Goal: Information Seeking & Learning: Learn about a topic

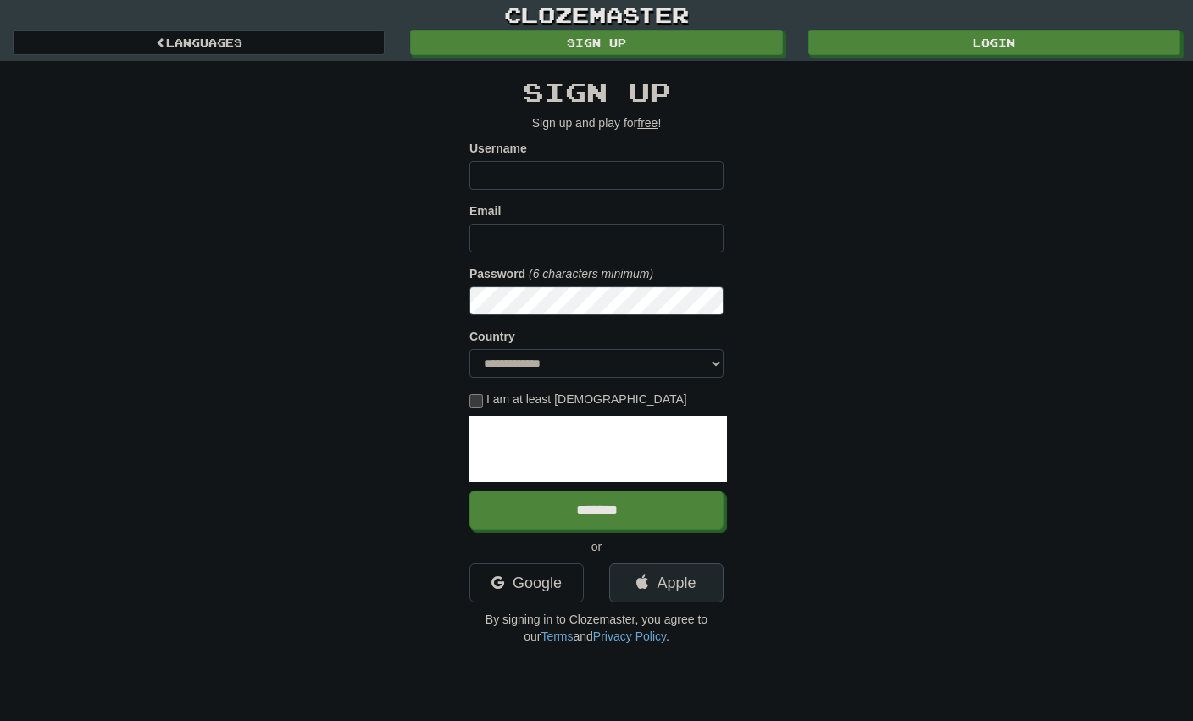
click at [682, 574] on link "Apple" at bounding box center [666, 582] width 114 height 39
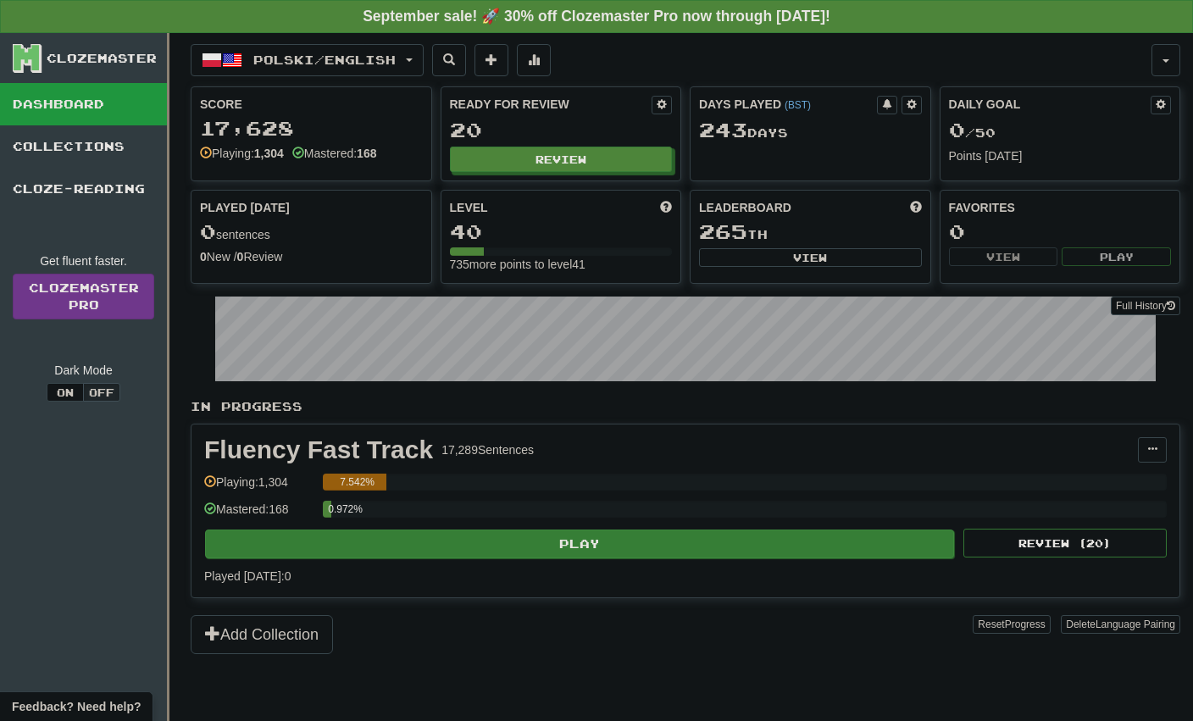
click at [596, 546] on button "Play" at bounding box center [579, 543] width 749 height 29
select select "**"
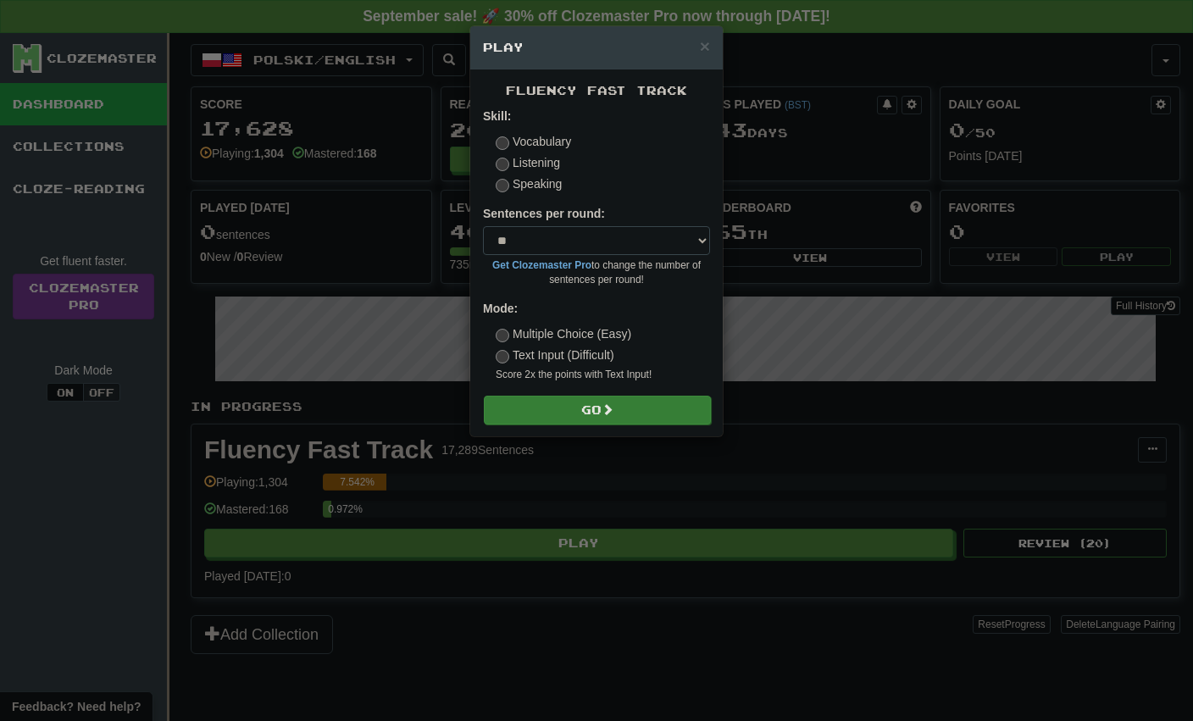
click at [597, 402] on button "Go" at bounding box center [597, 410] width 227 height 29
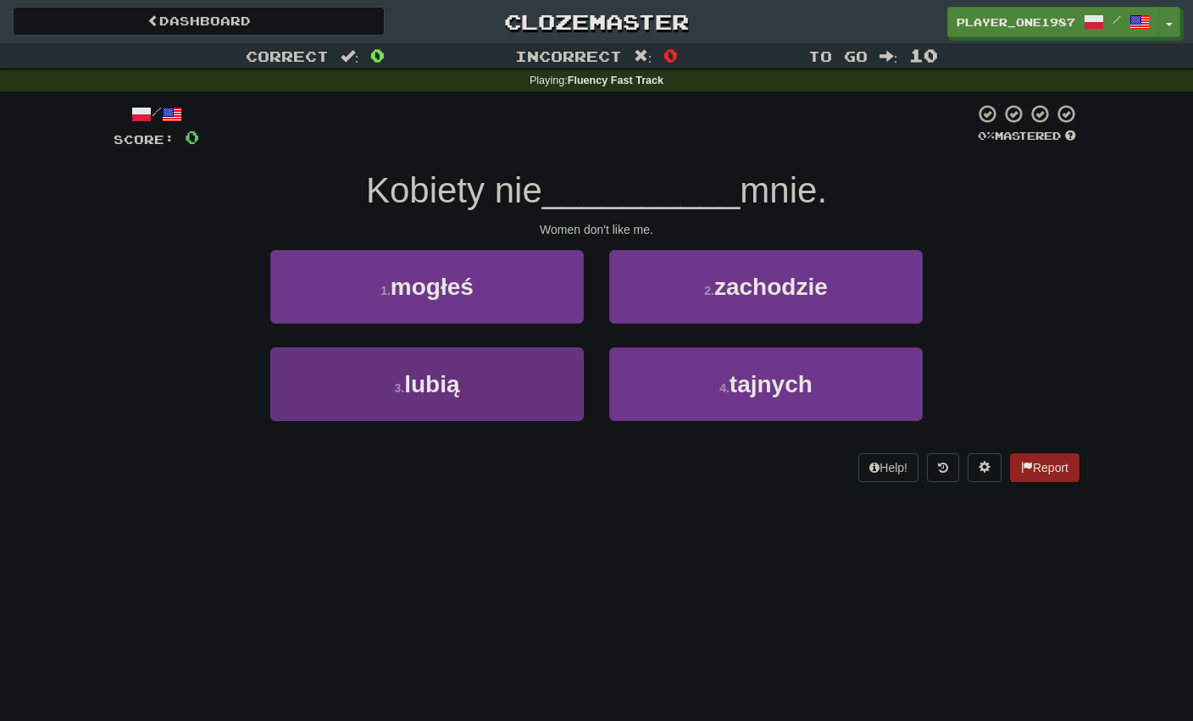
click at [521, 381] on button "3 . [GEOGRAPHIC_DATA]" at bounding box center [426, 384] width 313 height 74
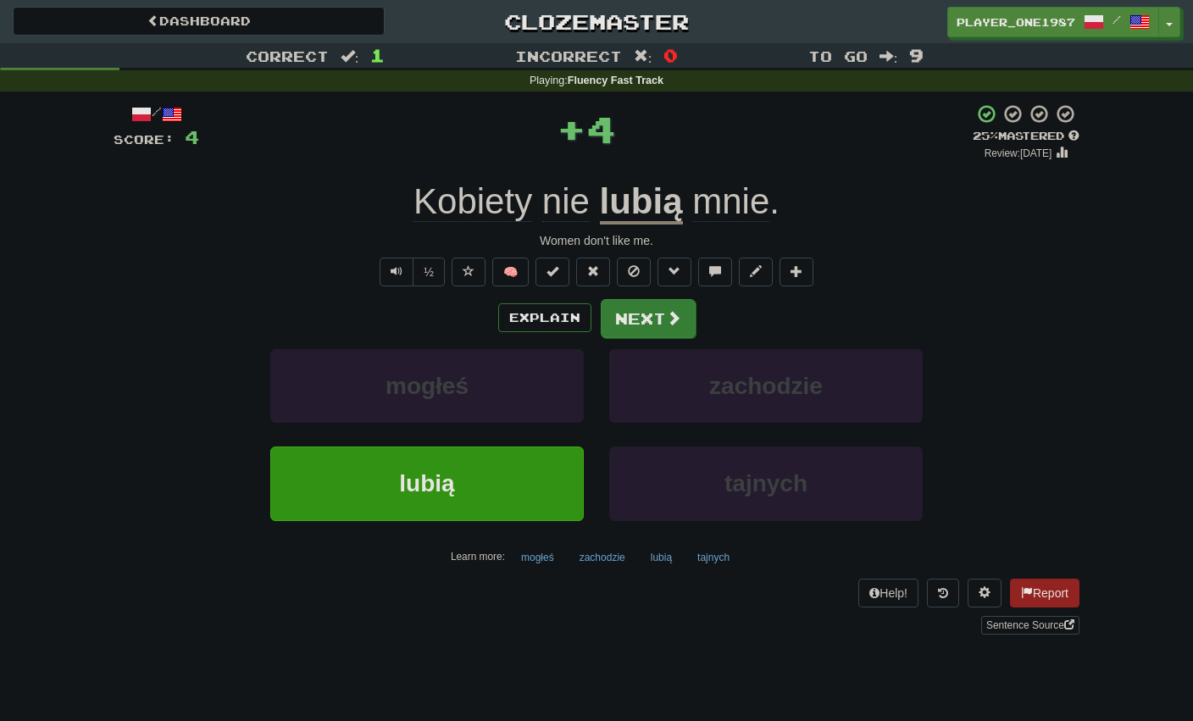
click at [656, 311] on button "Next" at bounding box center [648, 318] width 95 height 39
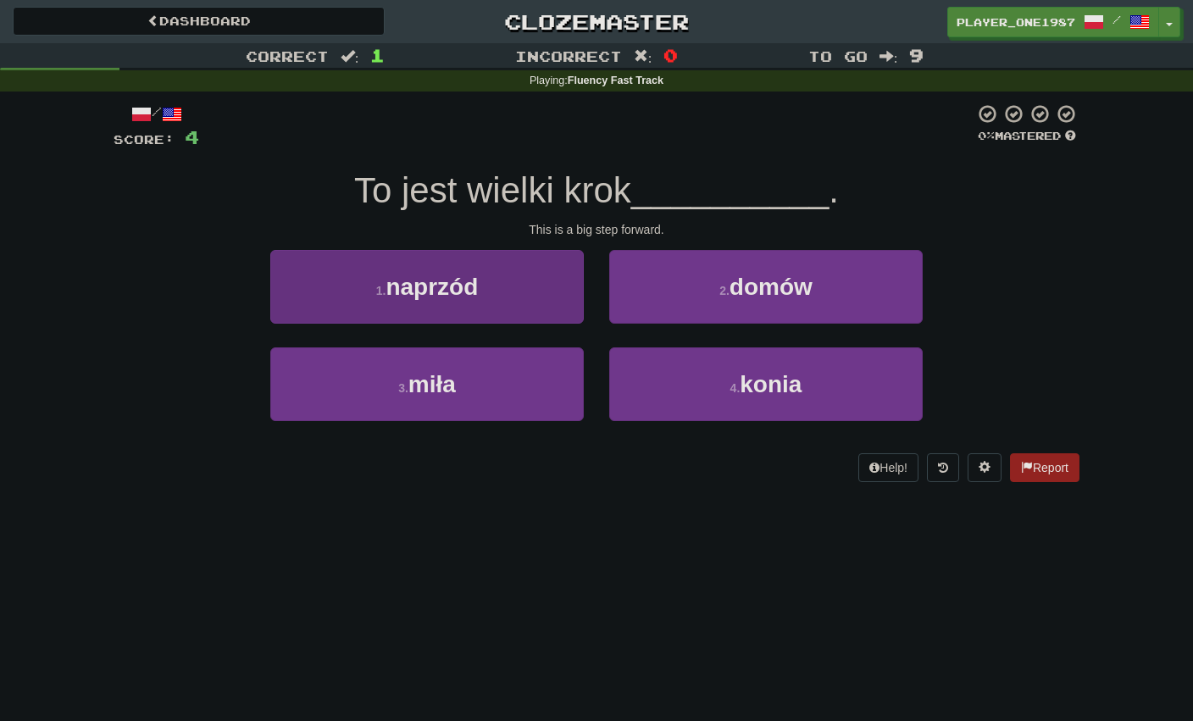
click at [558, 284] on button "1 . naprzód" at bounding box center [426, 287] width 313 height 74
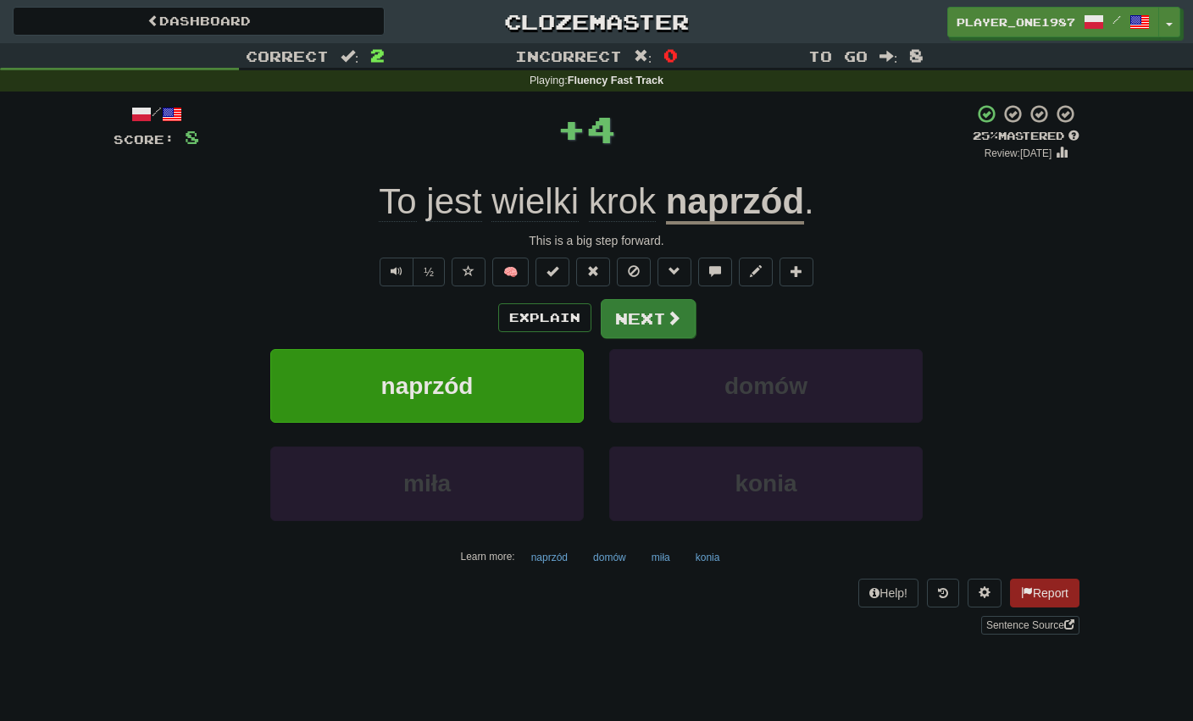
click at [630, 316] on button "Next" at bounding box center [648, 318] width 95 height 39
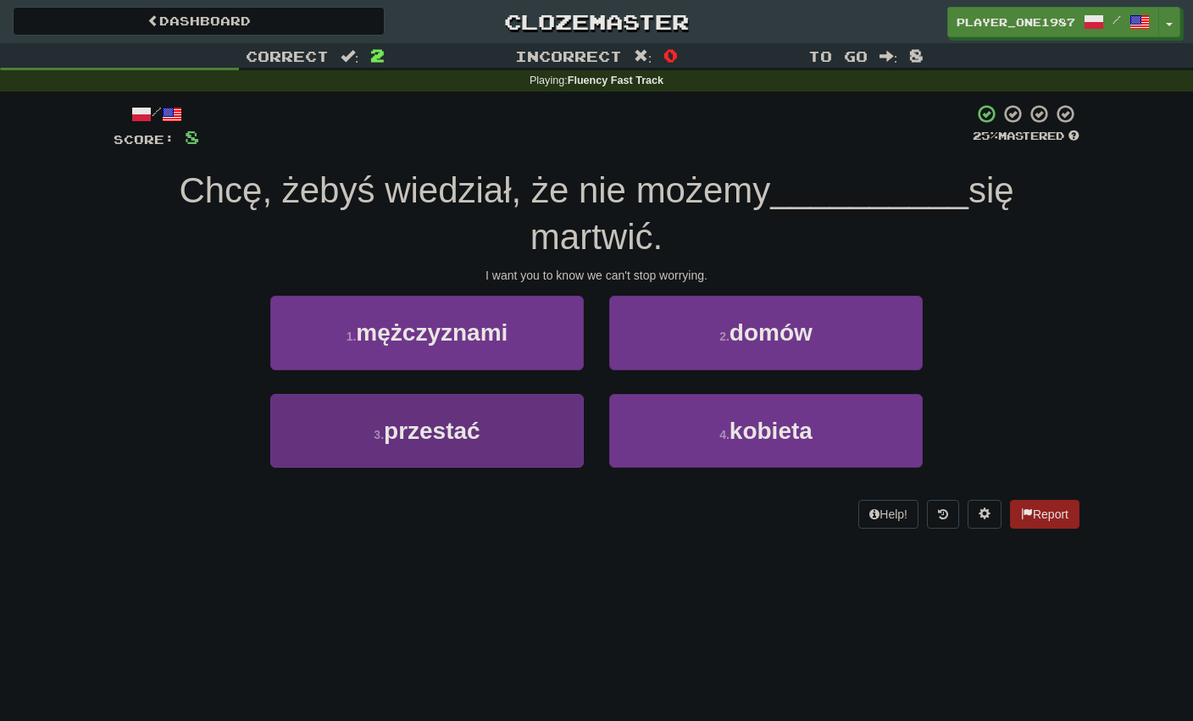
click at [519, 420] on button "3 . przestać" at bounding box center [426, 431] width 313 height 74
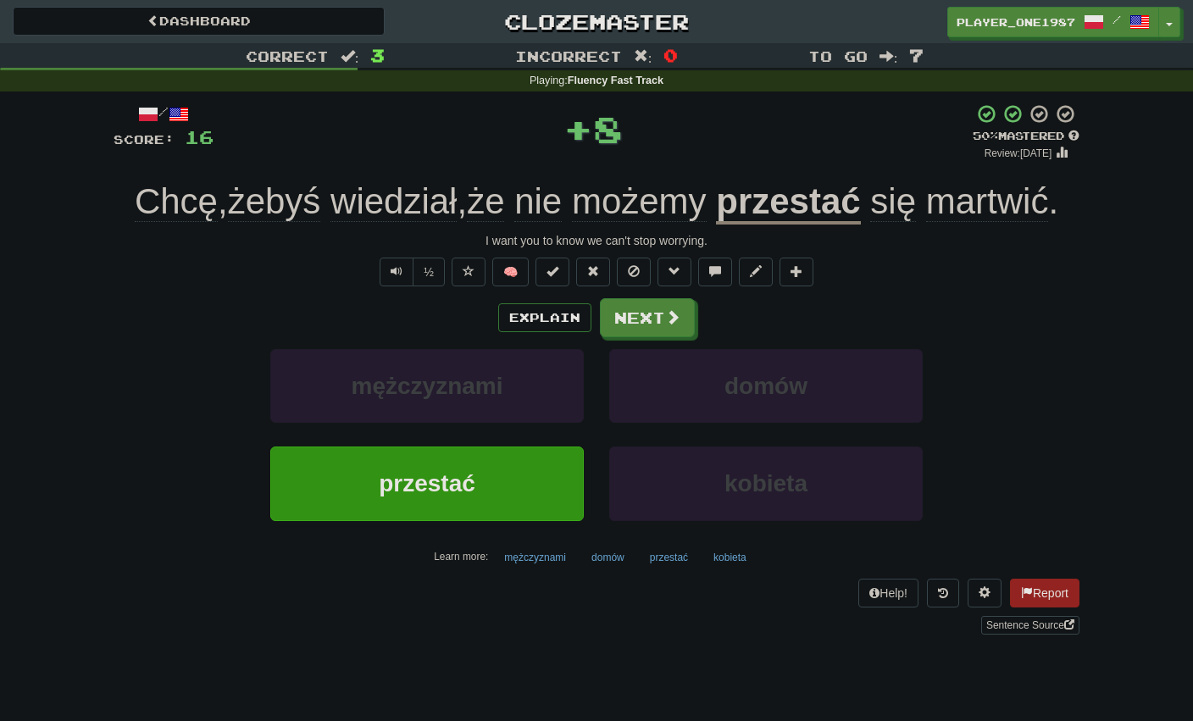
click at [633, 335] on div "Explain Next mężczyznami domów przestać kobieta Learn more: mężczyznami domów p…" at bounding box center [597, 434] width 966 height 272
click at [636, 327] on button "Next" at bounding box center [648, 318] width 95 height 39
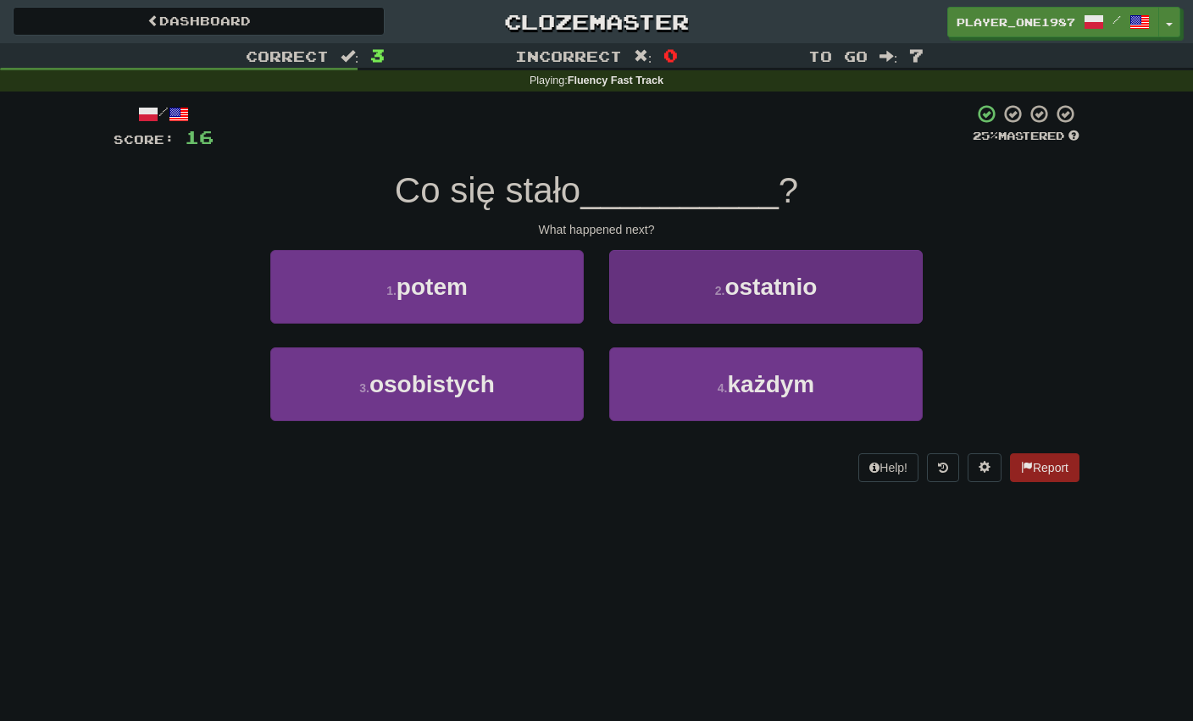
click at [640, 379] on button "4 . każdym" at bounding box center [765, 384] width 313 height 74
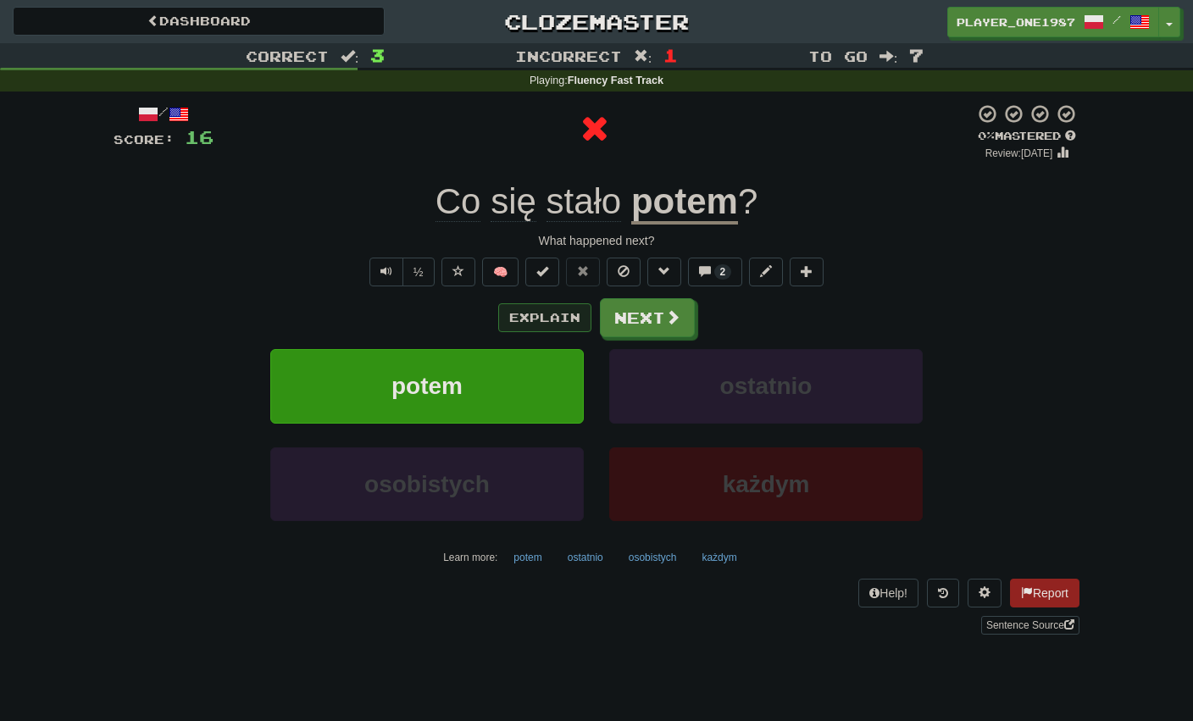
click at [580, 315] on button "Explain" at bounding box center [544, 317] width 93 height 29
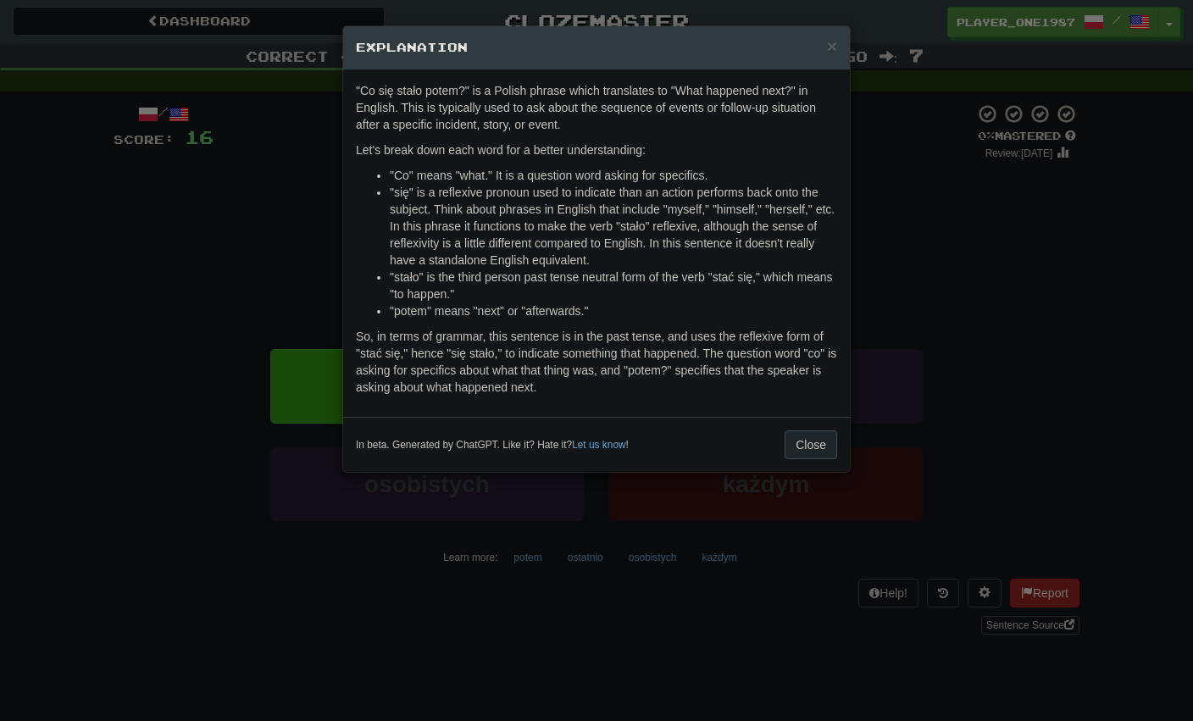
click at [798, 440] on button "Close" at bounding box center [810, 444] width 53 height 29
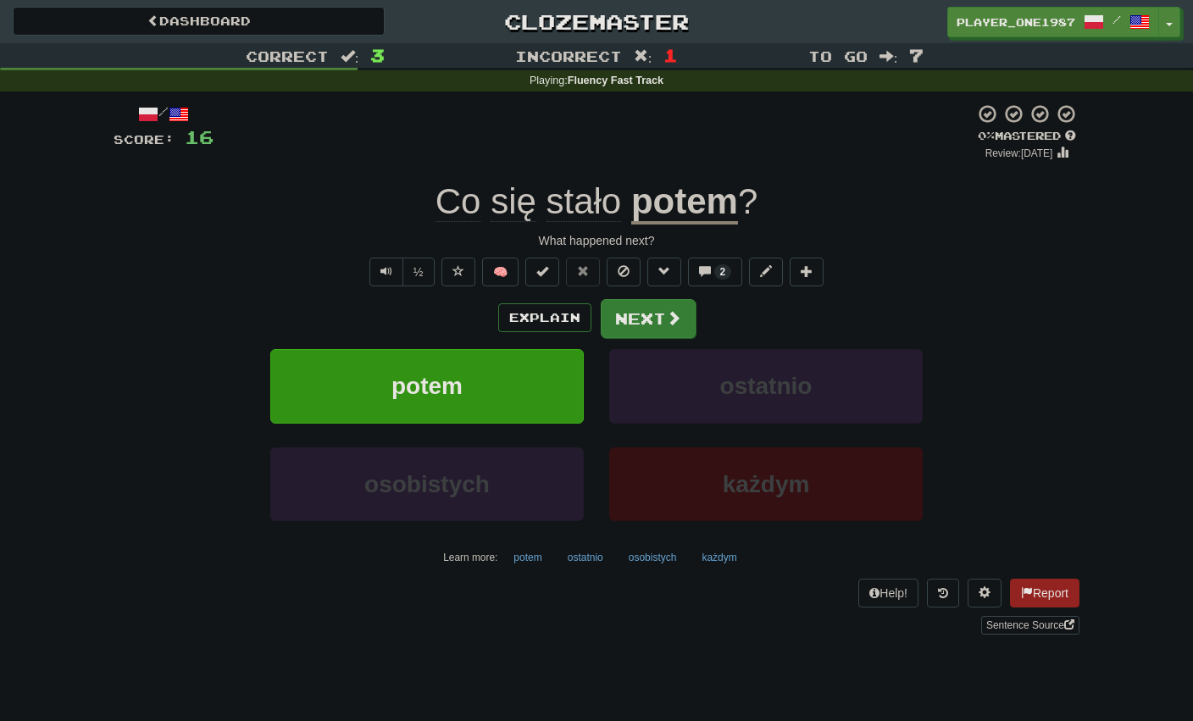
click at [668, 327] on button "Next" at bounding box center [648, 318] width 95 height 39
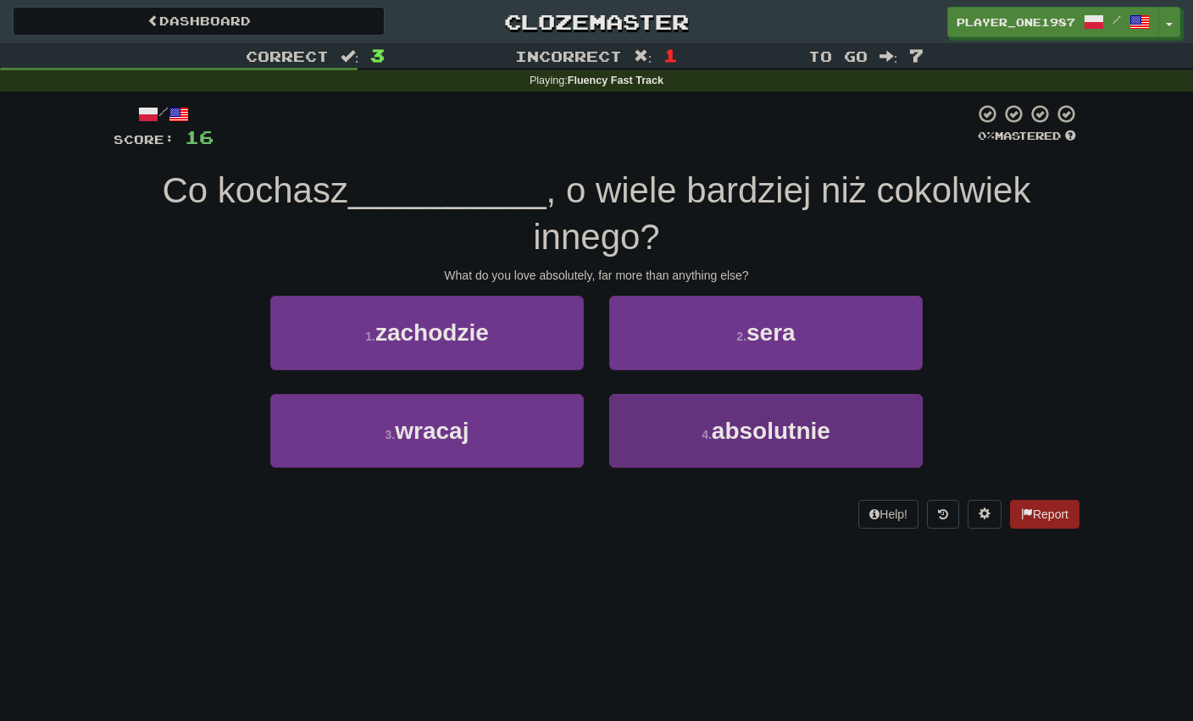
click at [671, 459] on button "4 . absolutnie" at bounding box center [765, 431] width 313 height 74
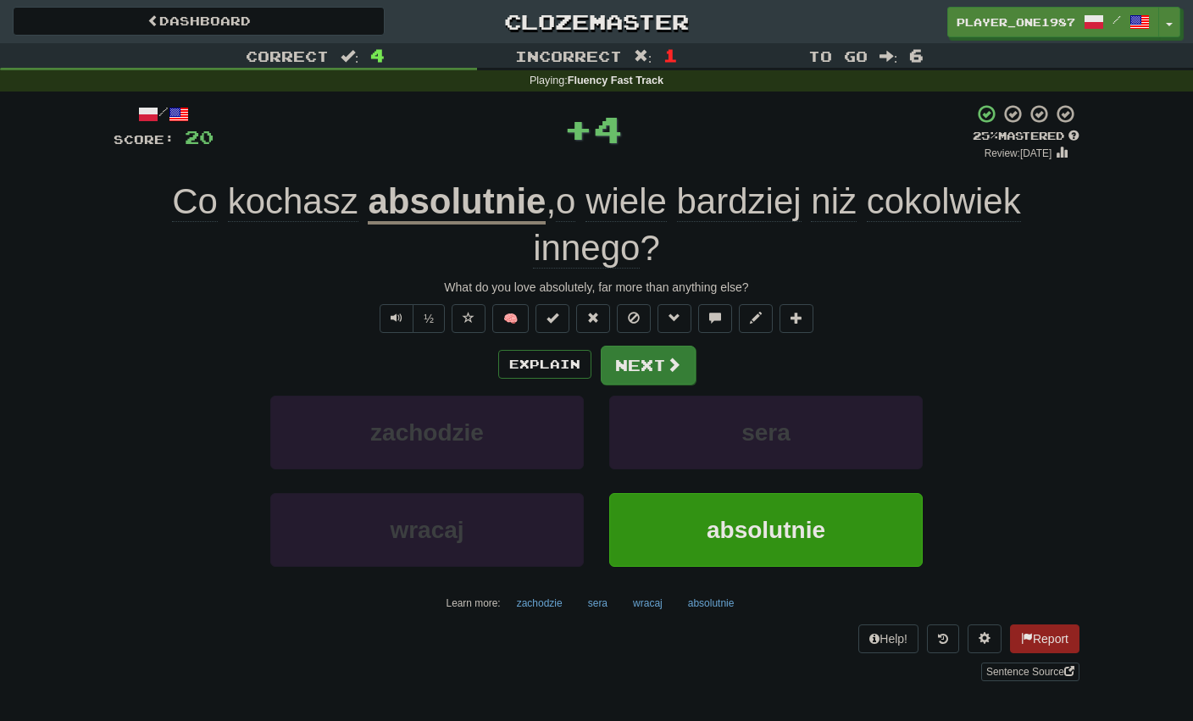
click at [633, 361] on button "Next" at bounding box center [648, 365] width 95 height 39
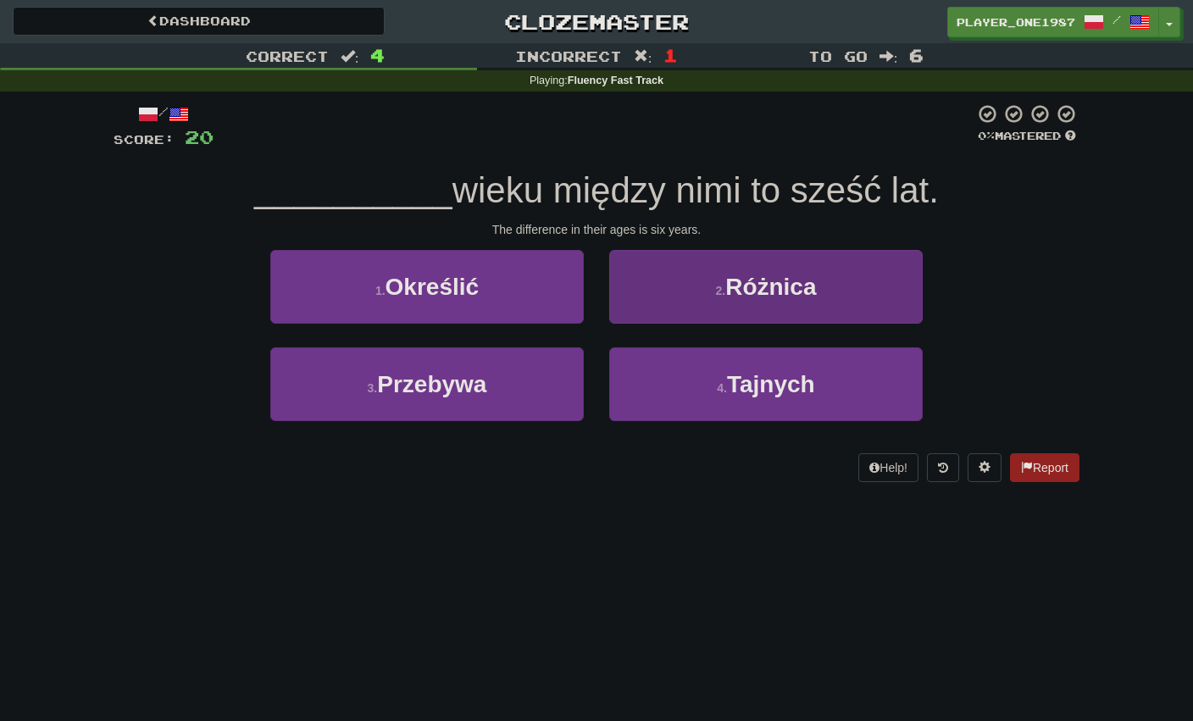
click at [657, 392] on button "4 . Tajnych" at bounding box center [765, 384] width 313 height 74
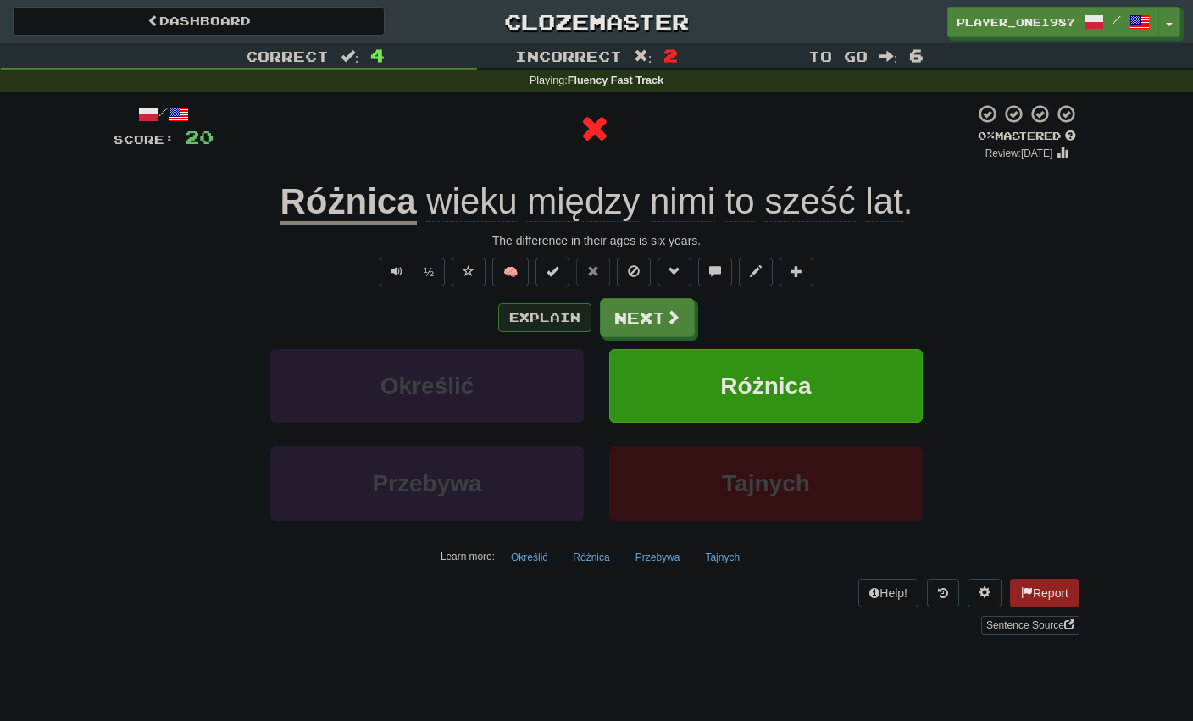
click at [556, 322] on button "Explain" at bounding box center [544, 317] width 93 height 29
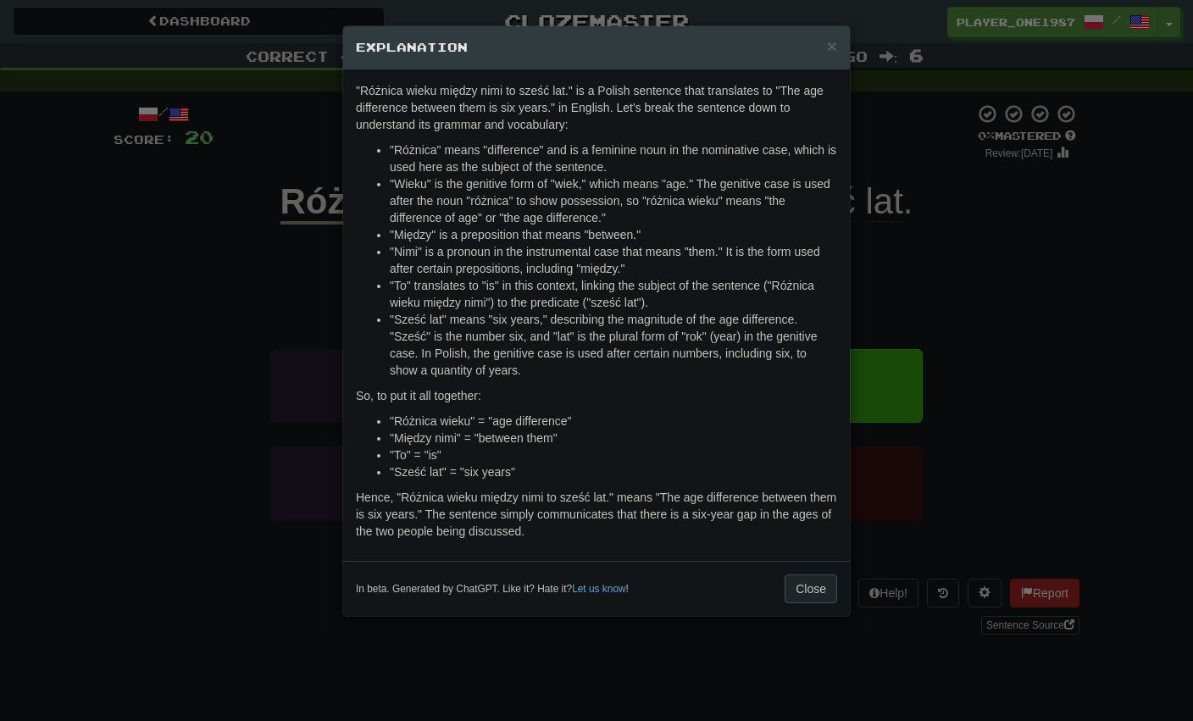
click at [800, 595] on button "Close" at bounding box center [810, 588] width 53 height 29
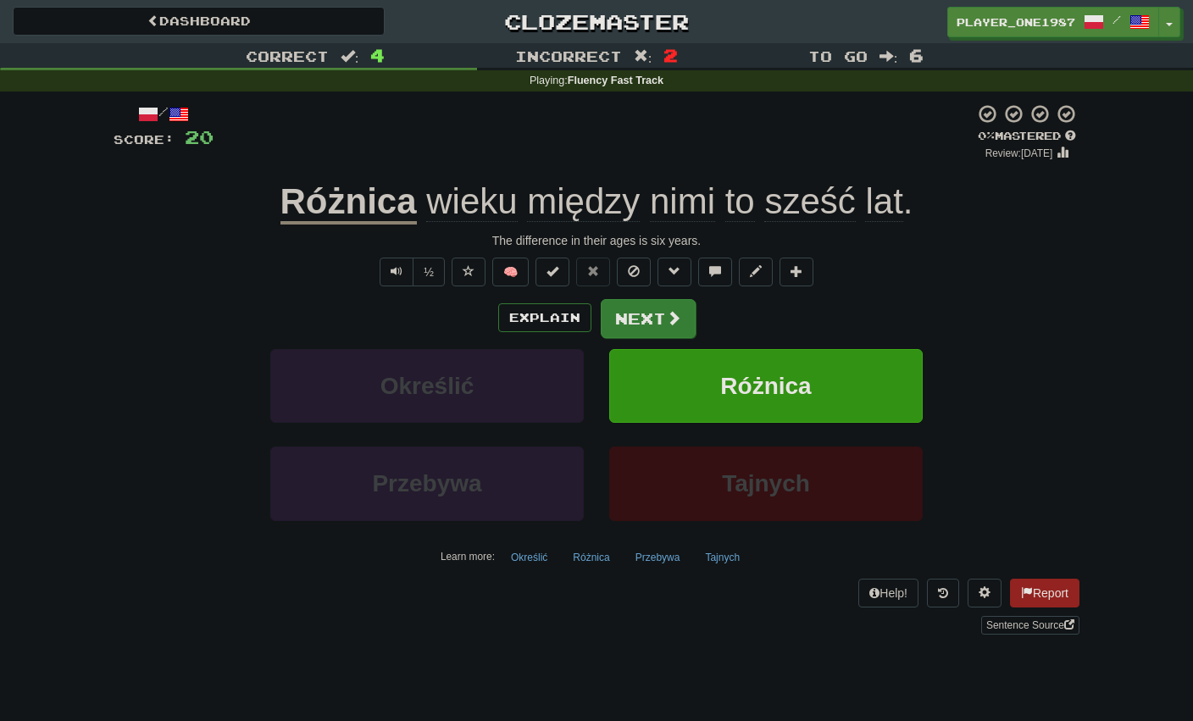
click at [644, 320] on button "Next" at bounding box center [648, 318] width 95 height 39
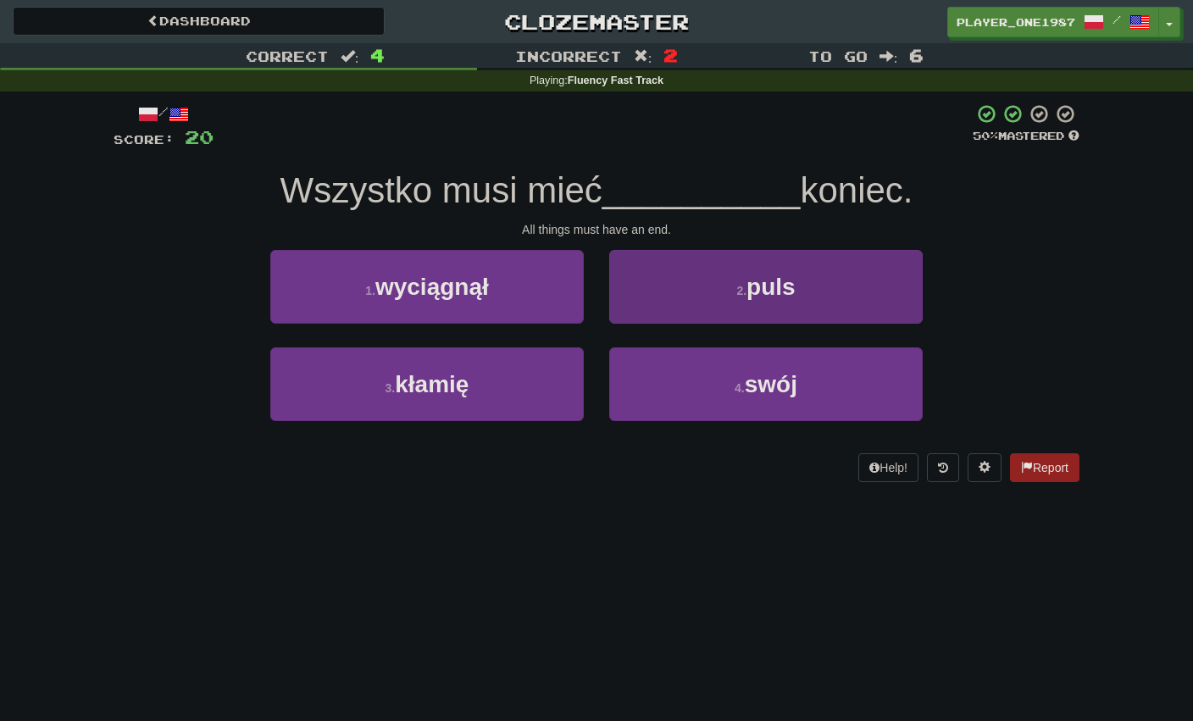
click at [648, 359] on button "4 . swój" at bounding box center [765, 384] width 313 height 74
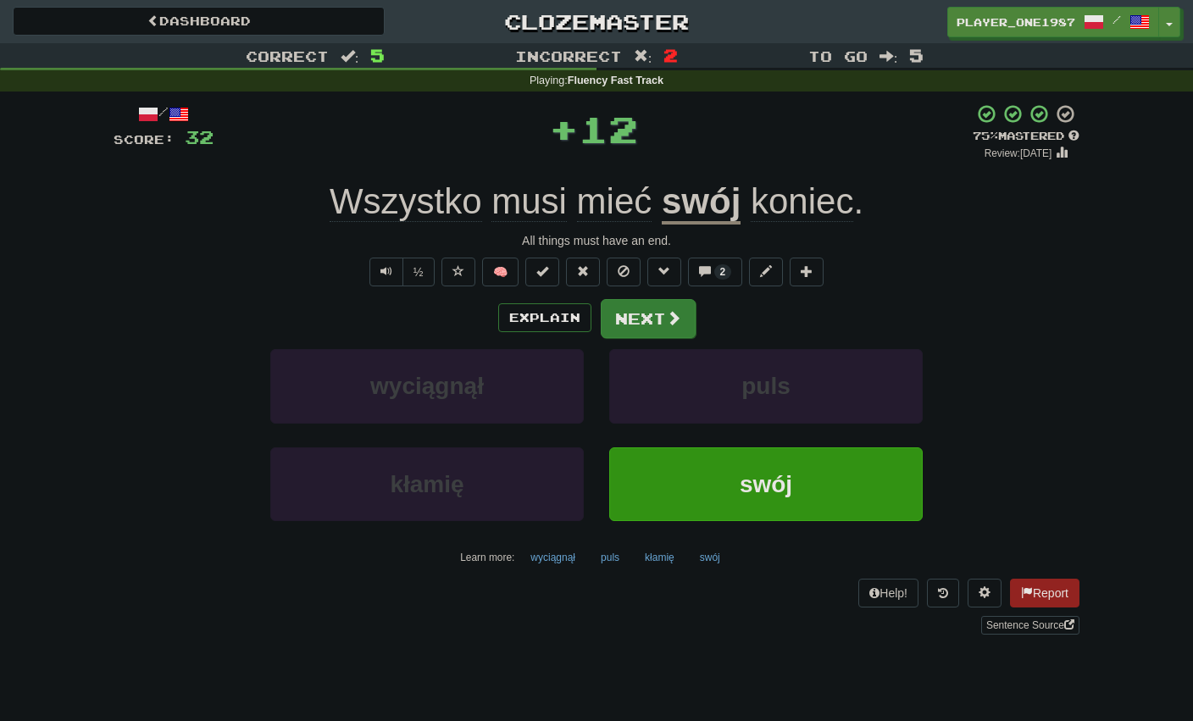
click at [645, 317] on button "Next" at bounding box center [648, 318] width 95 height 39
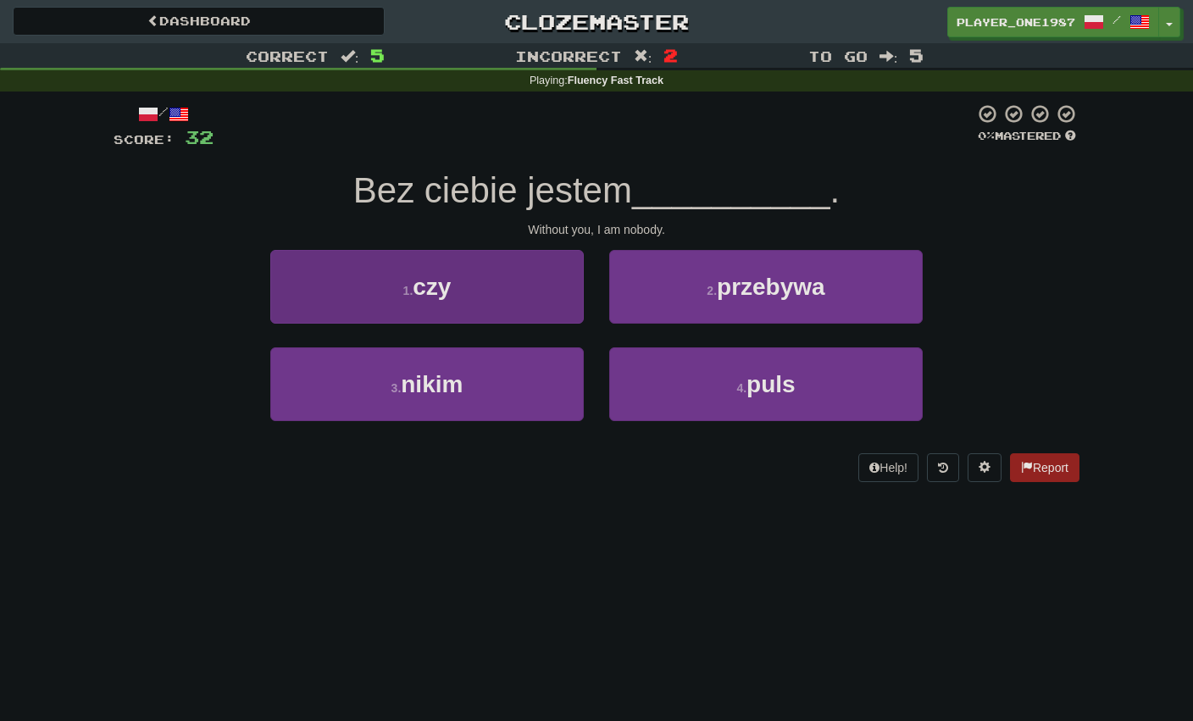
click at [571, 362] on button "3 . nikim" at bounding box center [426, 384] width 313 height 74
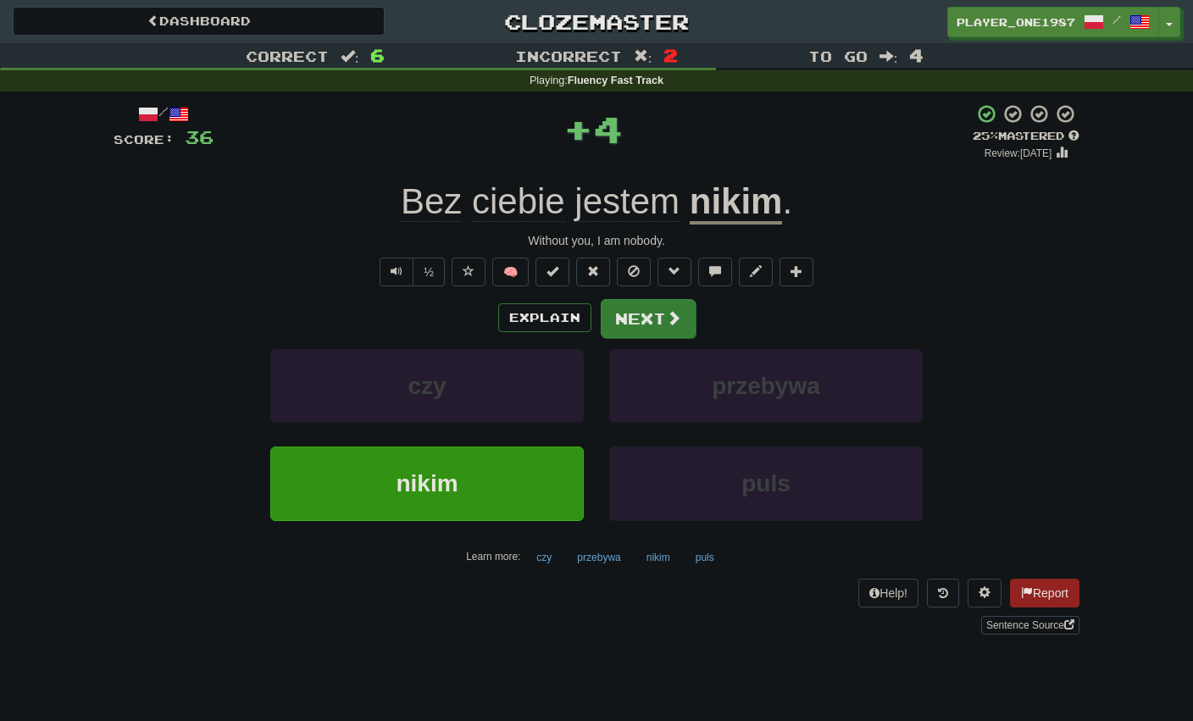
click at [649, 313] on button "Next" at bounding box center [648, 318] width 95 height 39
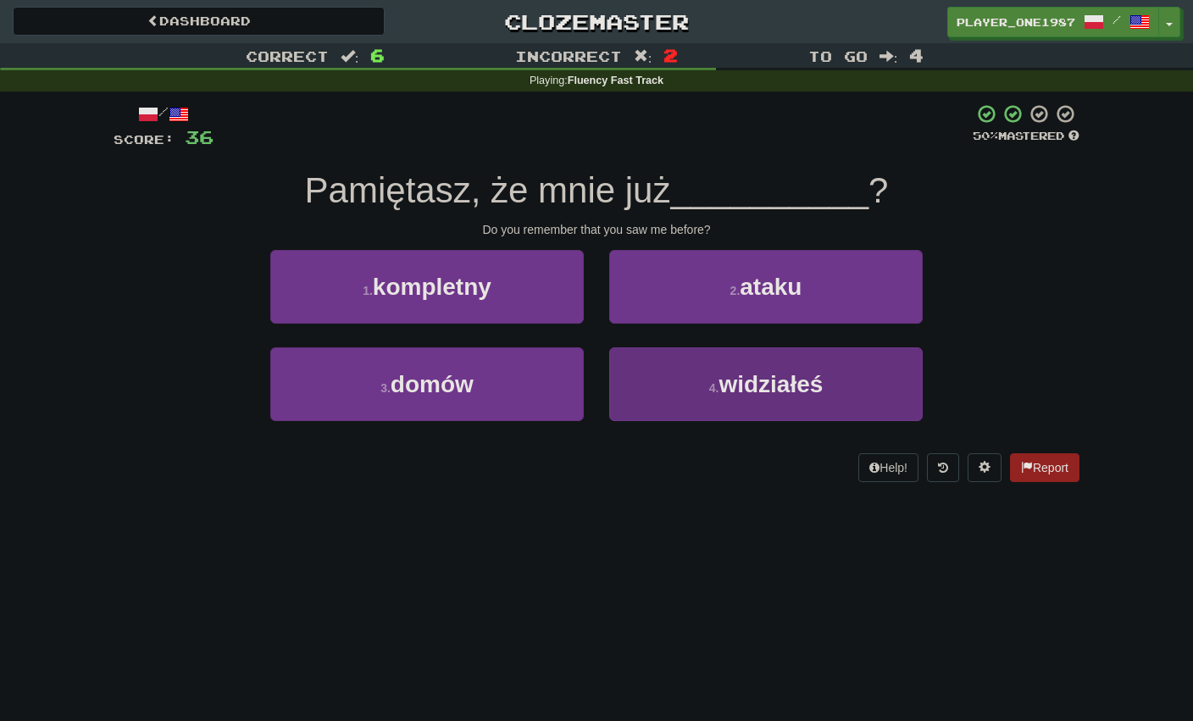
click at [670, 402] on button "4 . widziałeś" at bounding box center [765, 384] width 313 height 74
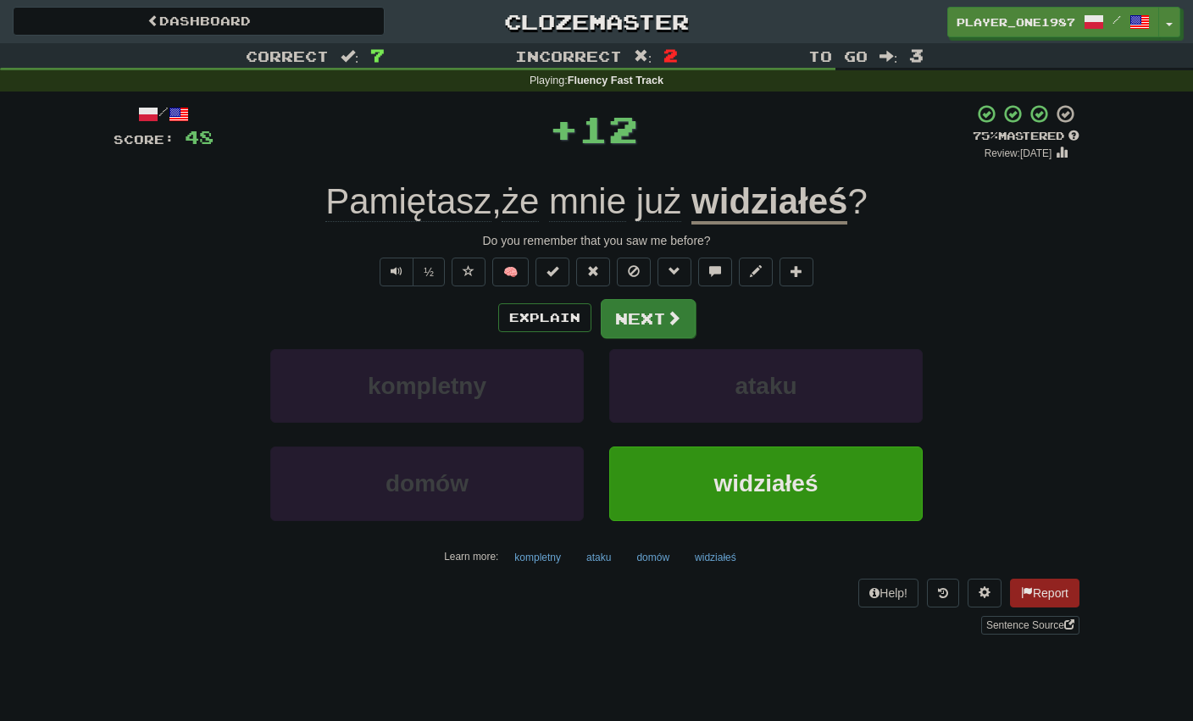
click at [654, 319] on button "Next" at bounding box center [648, 318] width 95 height 39
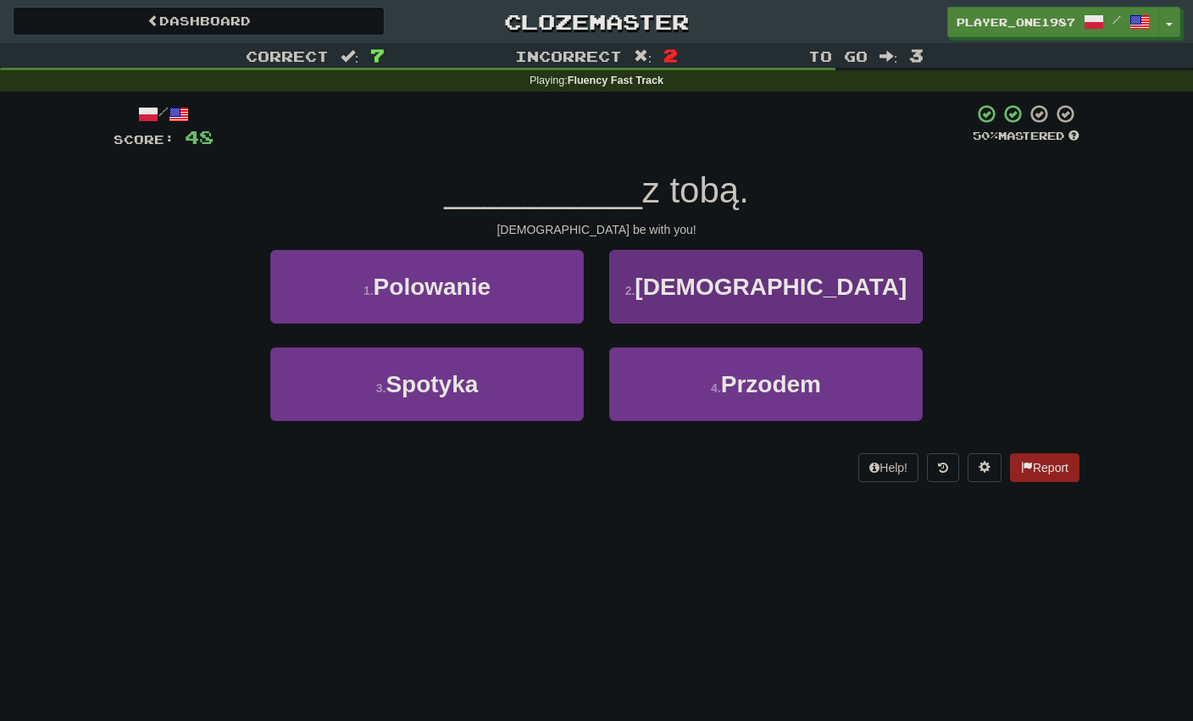
click at [660, 306] on button "2 . [DEMOGRAPHIC_DATA]" at bounding box center [765, 287] width 313 height 74
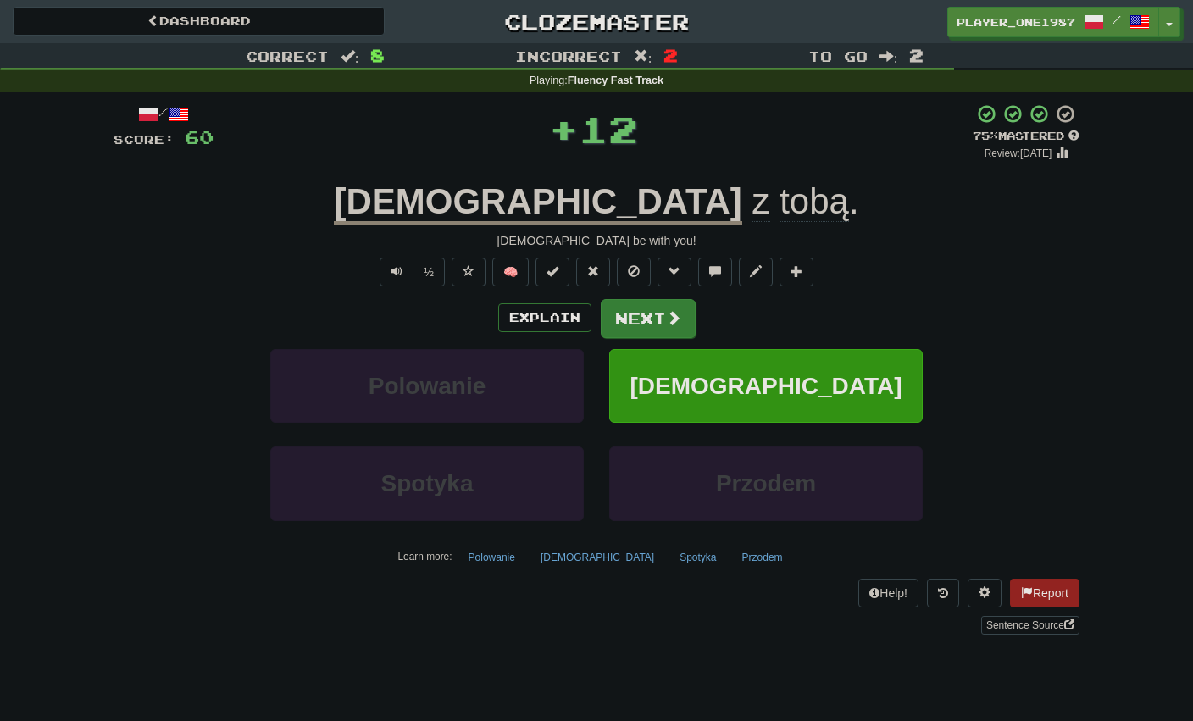
click at [653, 324] on button "Next" at bounding box center [648, 318] width 95 height 39
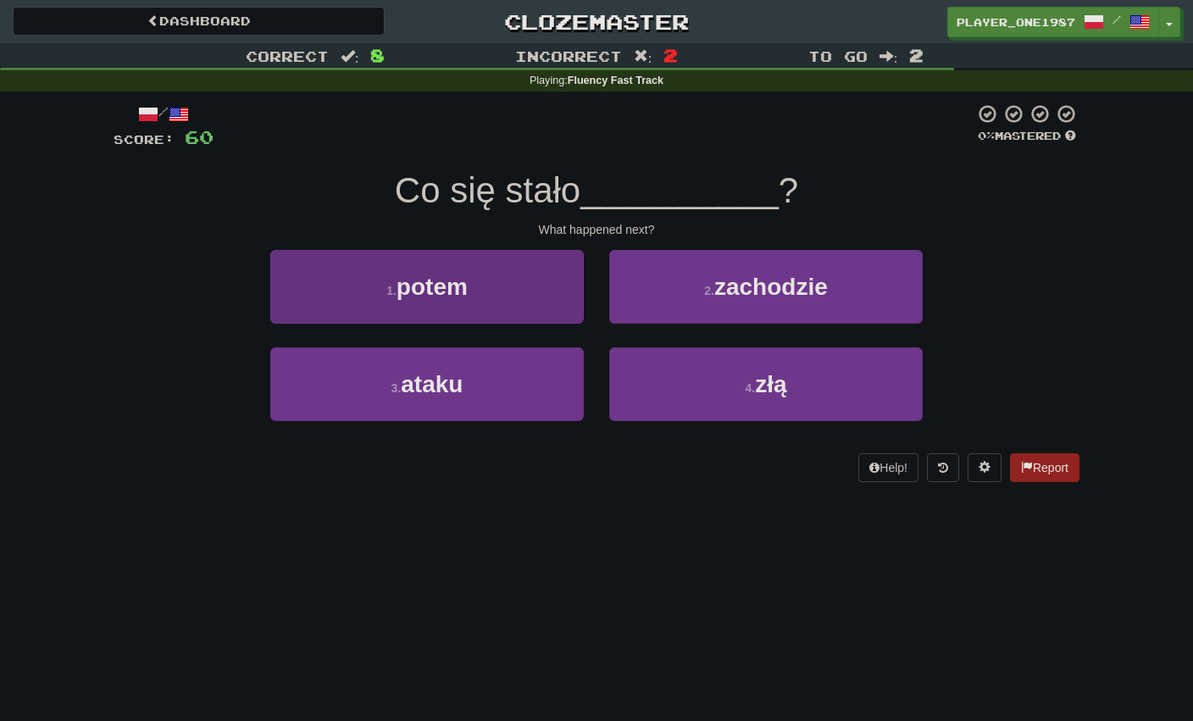
click at [565, 300] on button "1 . potem" at bounding box center [426, 287] width 313 height 74
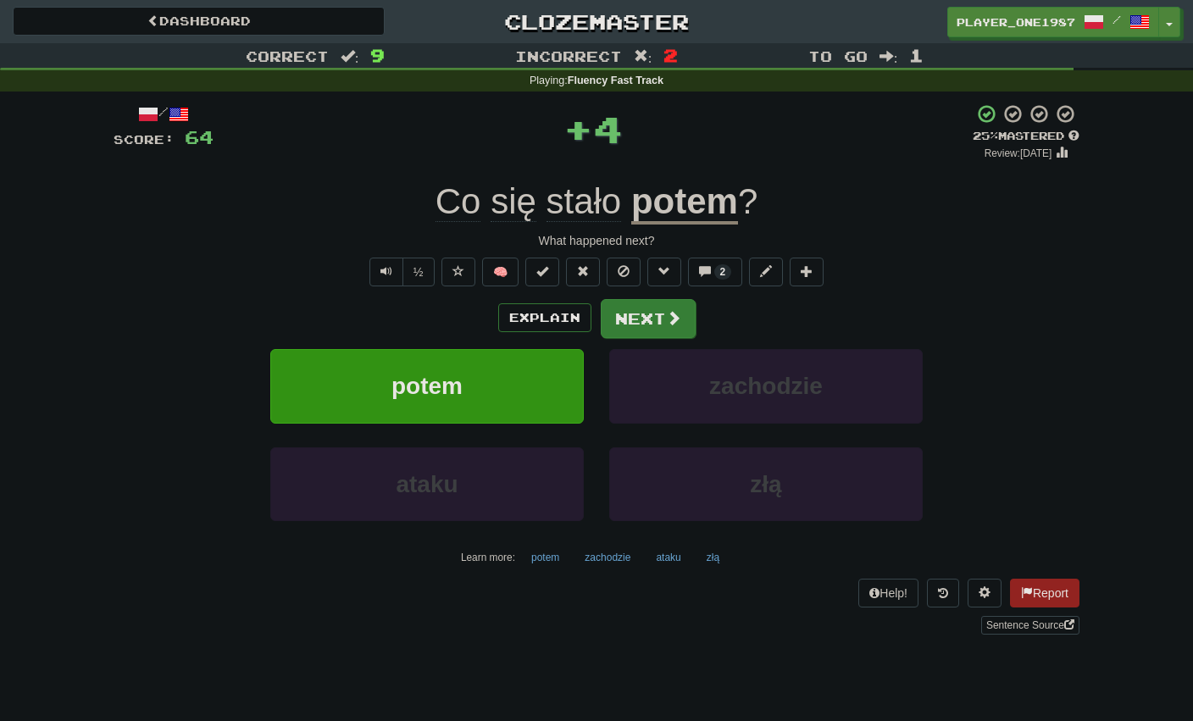
click at [637, 320] on button "Next" at bounding box center [648, 318] width 95 height 39
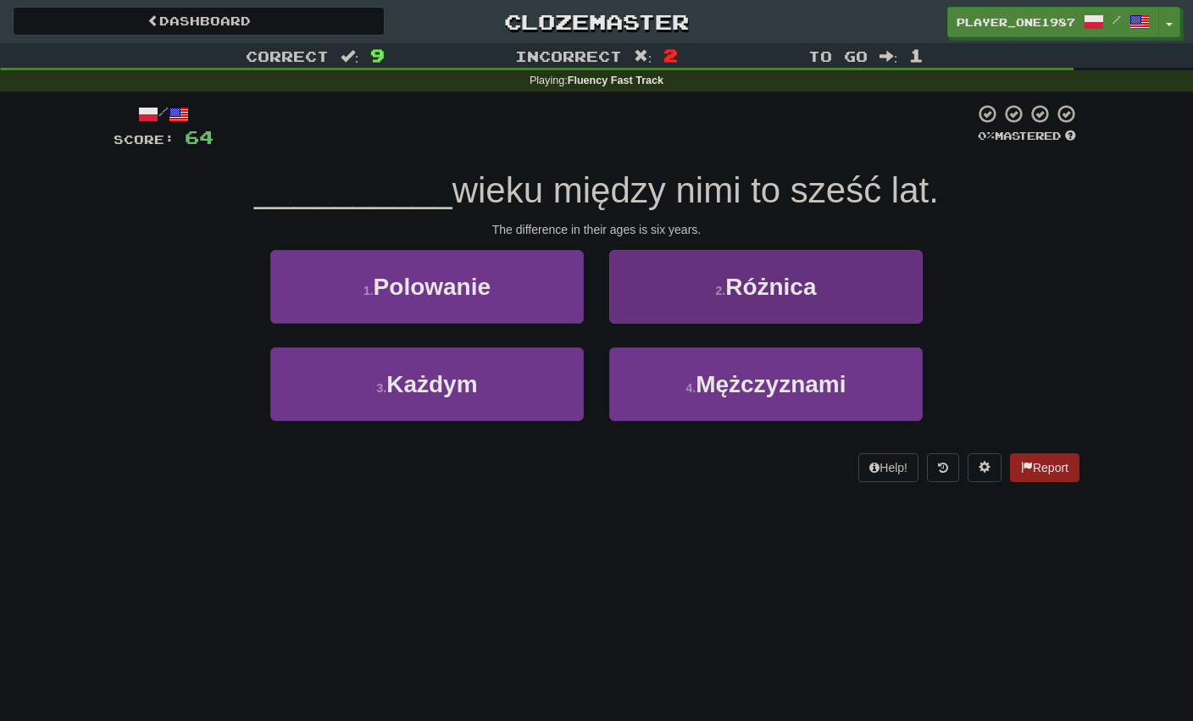
click at [644, 301] on button "2 . [GEOGRAPHIC_DATA]" at bounding box center [765, 287] width 313 height 74
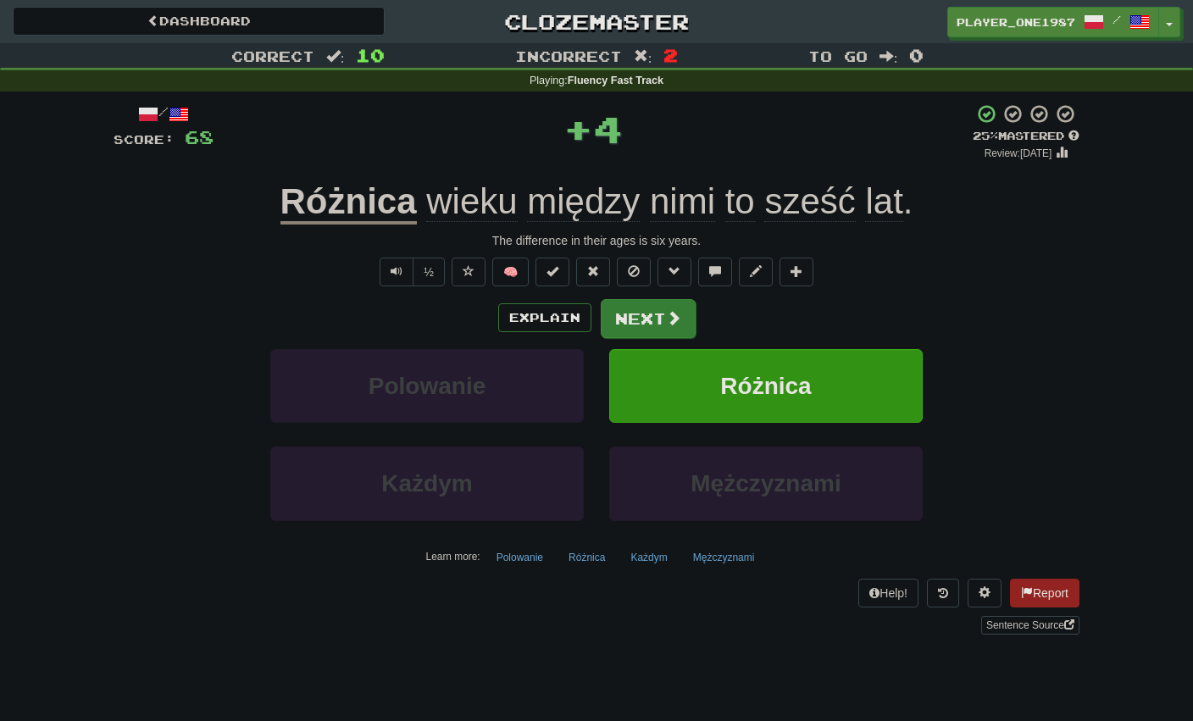
click at [632, 319] on button "Next" at bounding box center [648, 318] width 95 height 39
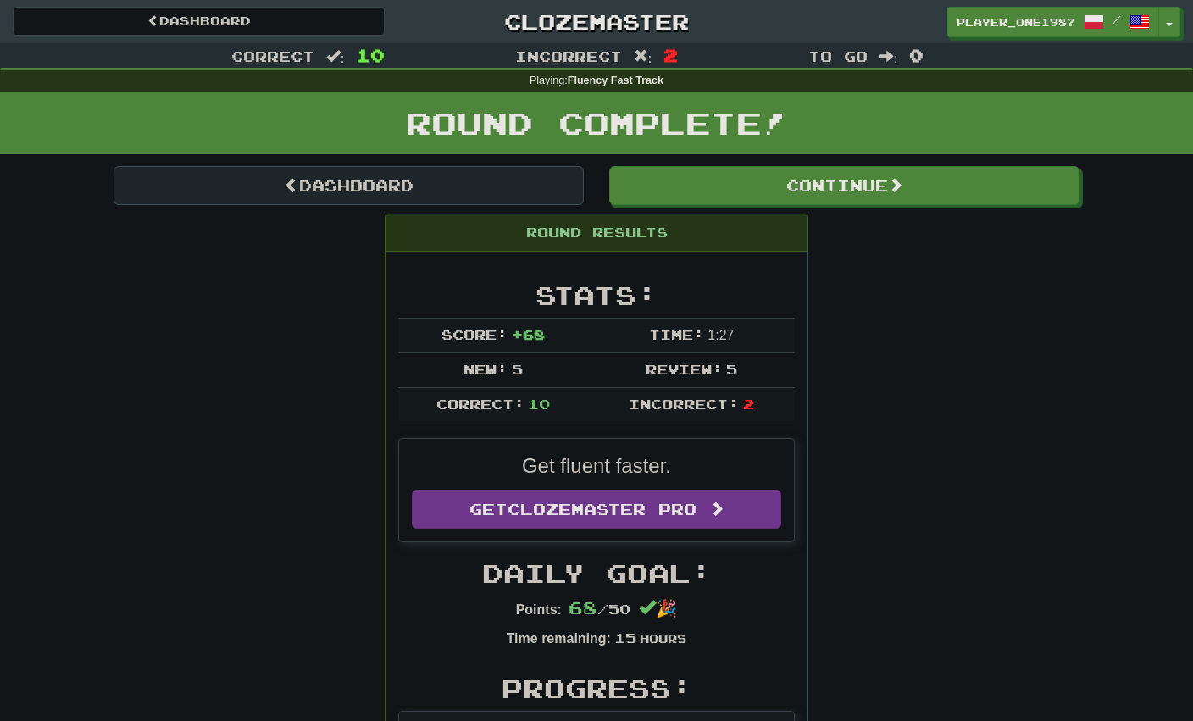
click at [402, 188] on link "Dashboard" at bounding box center [349, 185] width 470 height 39
